Goal: Task Accomplishment & Management: Use online tool/utility

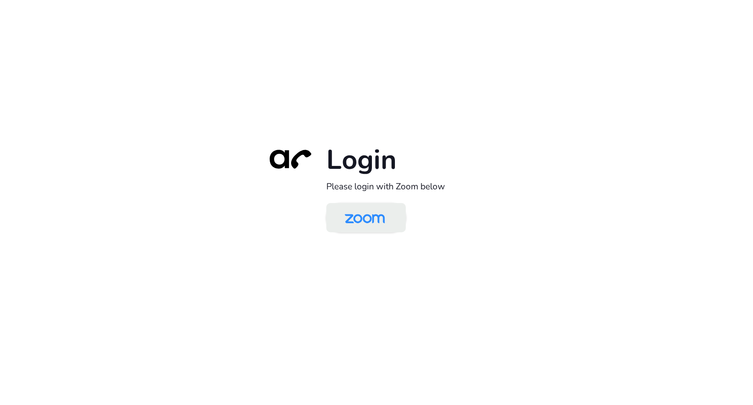
click at [350, 218] on img at bounding box center [365, 218] width 58 height 27
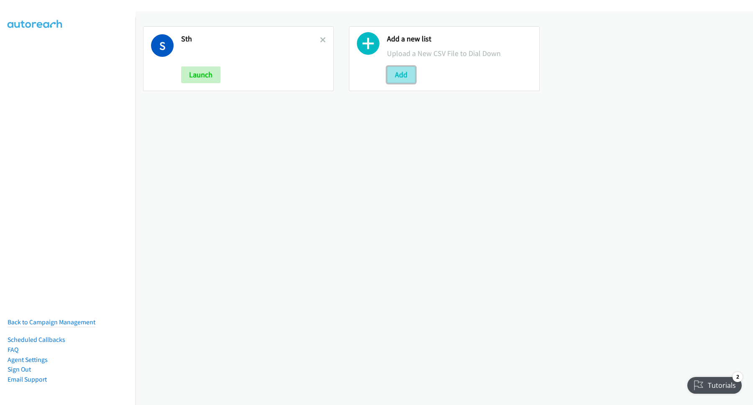
click at [407, 77] on button "Add" at bounding box center [401, 74] width 28 height 17
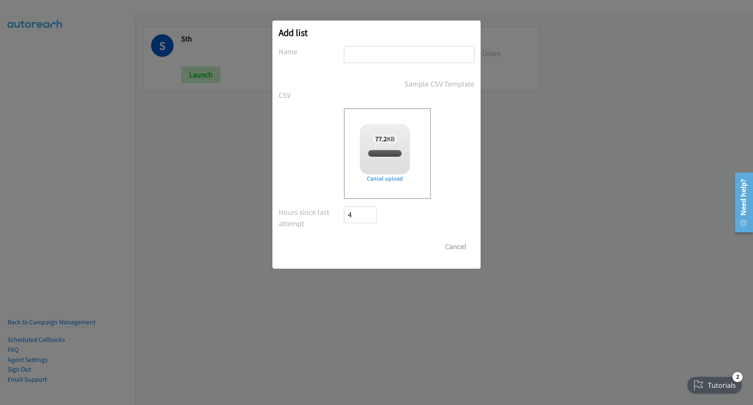
checkbox input "true"
click at [433, 61] on input "text" at bounding box center [409, 54] width 130 height 17
type input "s"
click at [357, 255] on input "Save List" at bounding box center [366, 246] width 44 height 17
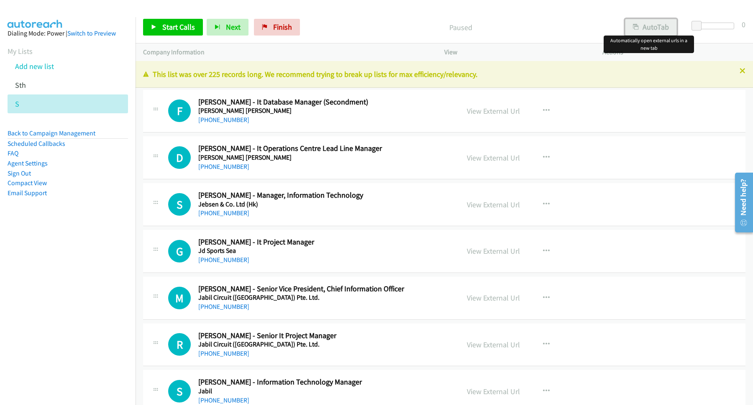
click at [641, 30] on button "AutoTab" at bounding box center [651, 27] width 52 height 17
click at [180, 28] on span "Start Calls" at bounding box center [178, 27] width 33 height 10
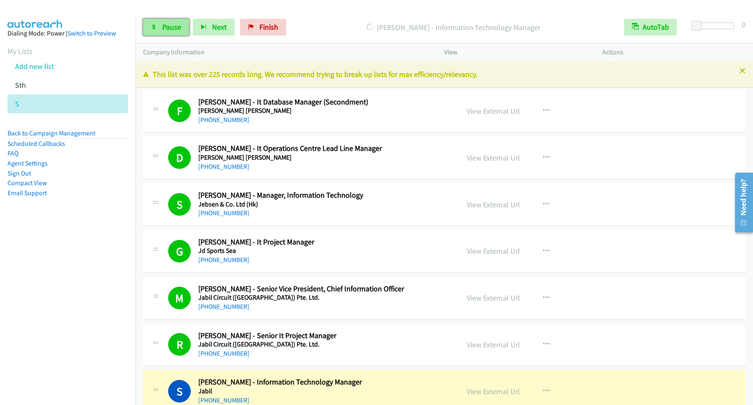
click at [173, 26] on span "Pause" at bounding box center [171, 27] width 19 height 10
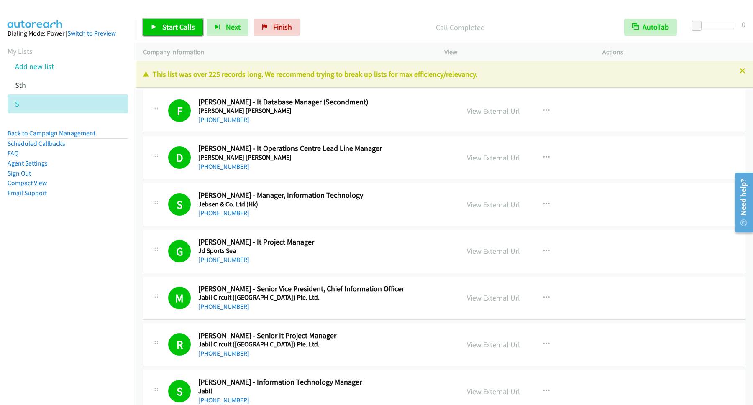
click at [170, 29] on span "Start Calls" at bounding box center [178, 27] width 33 height 10
click at [174, 28] on span "Pause" at bounding box center [171, 27] width 19 height 10
click at [179, 29] on span "Start Calls" at bounding box center [178, 27] width 33 height 10
click at [158, 28] on link "Pause" at bounding box center [166, 27] width 46 height 17
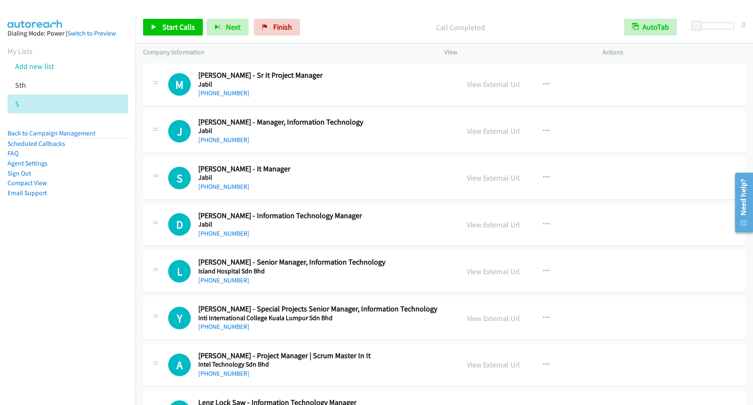
scroll to position [677, 0]
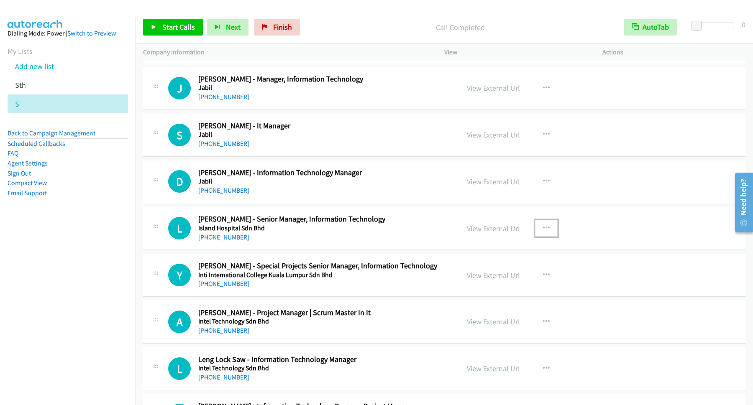
click at [543, 231] on icon "button" at bounding box center [546, 228] width 7 height 7
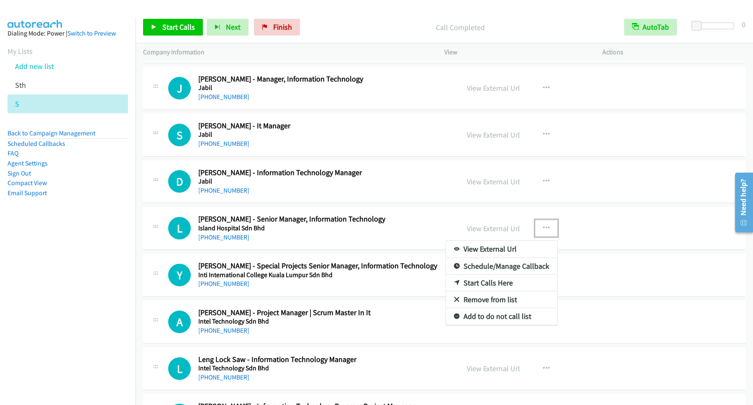
click at [482, 289] on link "Start Calls Here" at bounding box center [501, 283] width 111 height 17
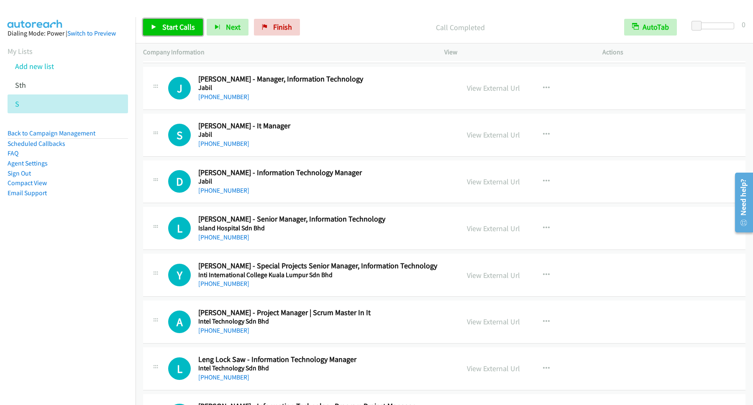
click at [184, 31] on span "Start Calls" at bounding box center [178, 27] width 33 height 10
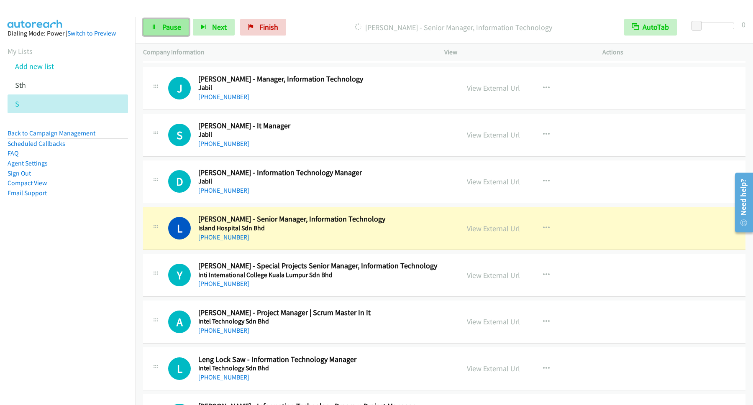
click at [181, 30] on span "Pause" at bounding box center [171, 27] width 19 height 10
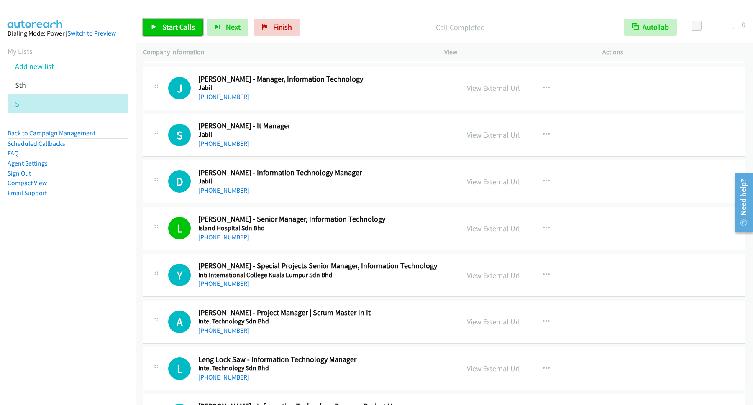
click at [186, 29] on span "Start Calls" at bounding box center [178, 27] width 33 height 10
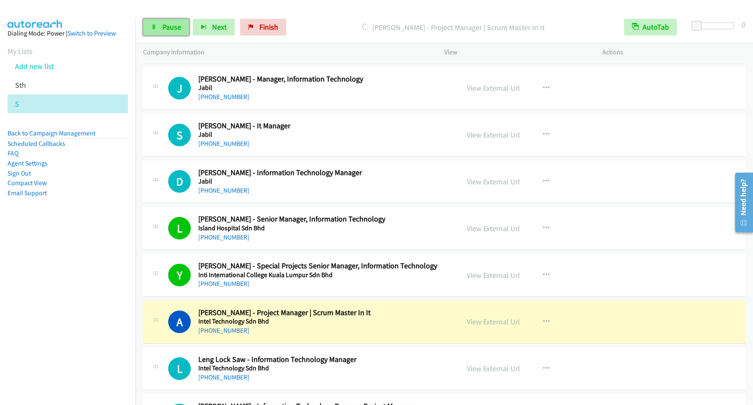
click at [167, 33] on link "Pause" at bounding box center [166, 27] width 46 height 17
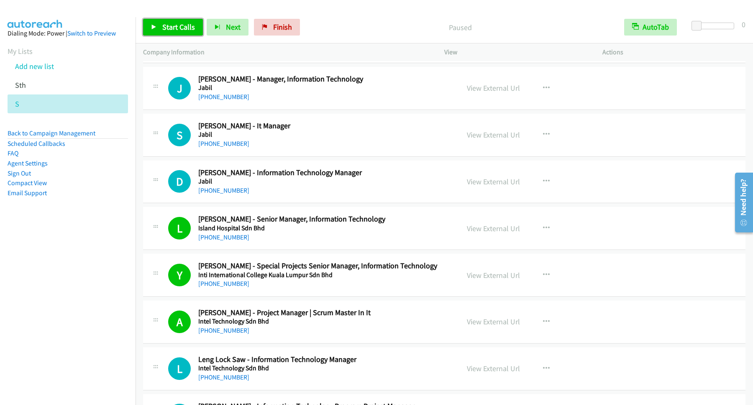
click at [184, 29] on span "Start Calls" at bounding box center [178, 27] width 33 height 10
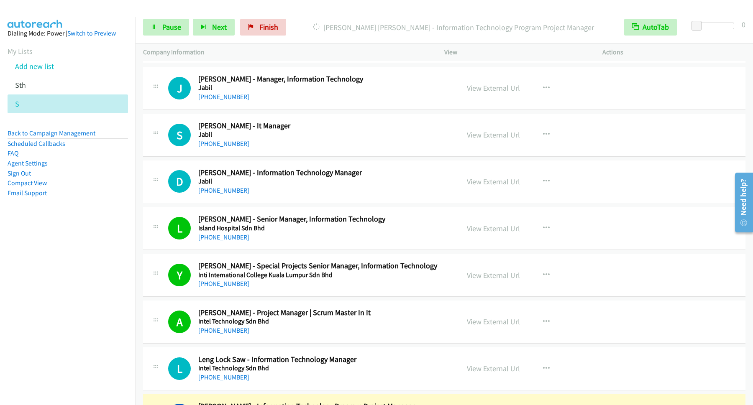
click at [165, 36] on div "Start Calls Pause Next Finish Dialing Chidambaram K N Nachiappan - Information …" at bounding box center [443, 27] width 617 height 32
click at [171, 31] on span "Pause" at bounding box center [171, 27] width 19 height 10
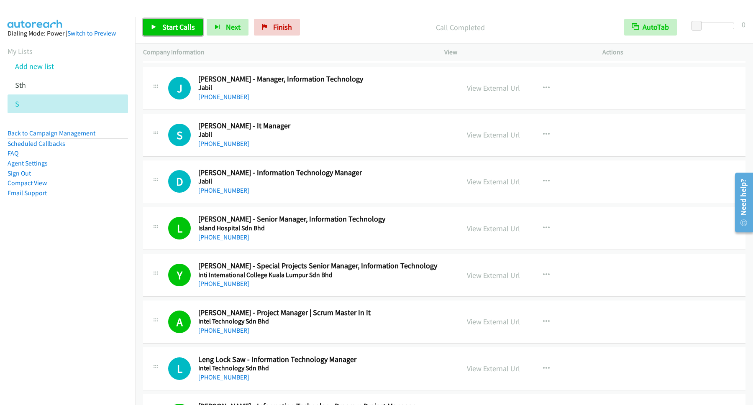
click at [175, 27] on span "Start Calls" at bounding box center [178, 27] width 33 height 10
click at [173, 27] on span "Pause" at bounding box center [171, 27] width 19 height 10
click at [171, 27] on span "Start Calls" at bounding box center [178, 27] width 33 height 10
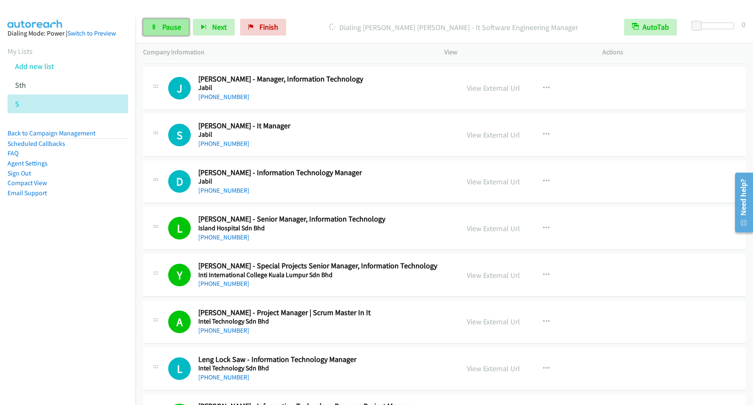
click at [169, 30] on span "Pause" at bounding box center [171, 27] width 19 height 10
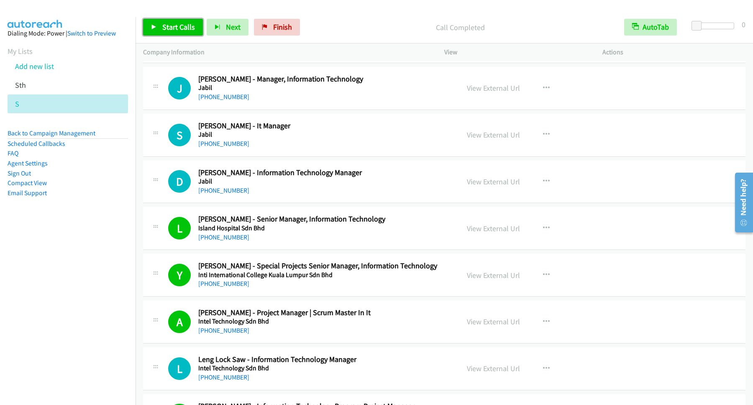
click at [186, 31] on span "Start Calls" at bounding box center [178, 27] width 33 height 10
click at [171, 29] on span "Pause" at bounding box center [171, 27] width 19 height 10
